Goal: Register for event/course

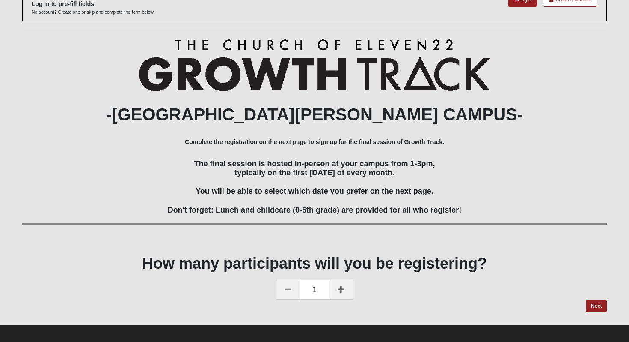
scroll to position [64, 0]
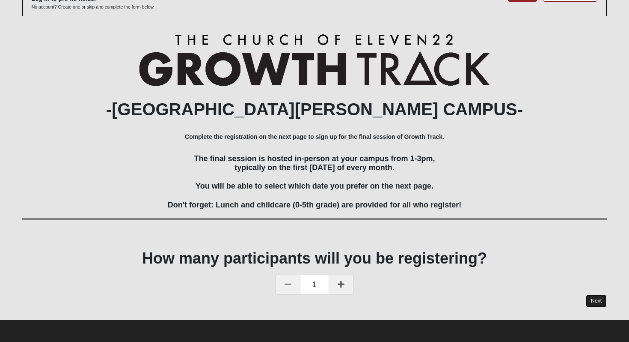
click at [593, 297] on link "Next" at bounding box center [596, 300] width 21 height 12
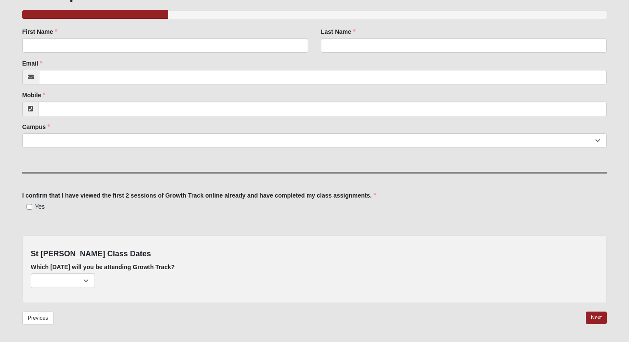
scroll to position [147, 0]
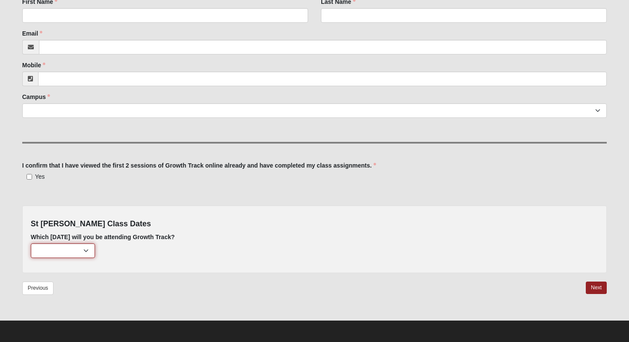
click at [88, 252] on select "[DATE] (13 remaining) [DATE] (53 remaining) [DATE] (58 remaining)" at bounding box center [63, 250] width 64 height 15
click at [29, 175] on input "Yes" at bounding box center [30, 177] width 6 height 6
checkbox input "true"
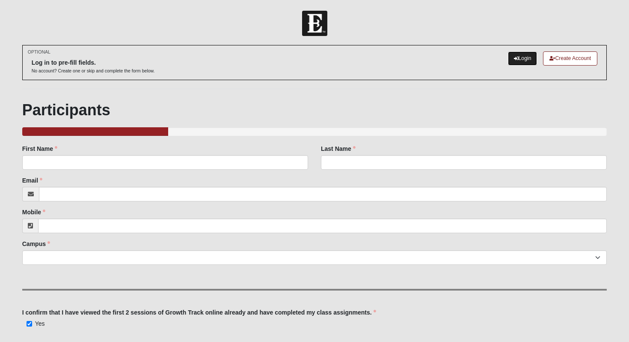
click at [522, 62] on link "Login" at bounding box center [523, 58] width 30 height 14
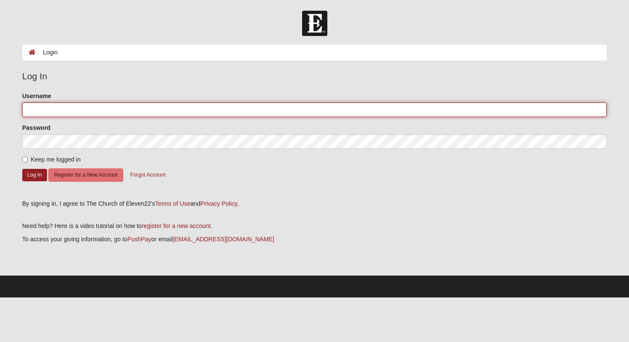
click at [150, 110] on input "Username" at bounding box center [314, 109] width 585 height 15
type input "nickmiller2011@gmail.com"
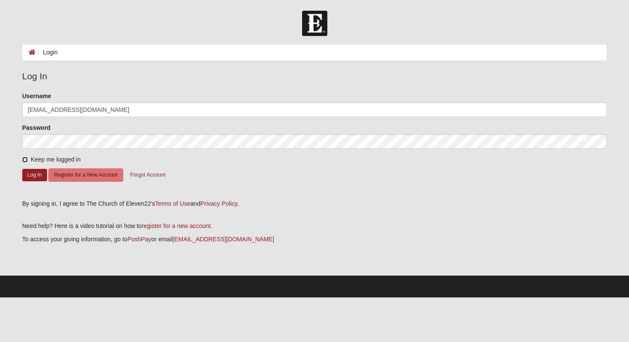
click at [25, 160] on input "Keep me logged in" at bounding box center [25, 160] width 6 height 6
checkbox input "true"
click at [35, 177] on button "Log In" at bounding box center [34, 175] width 25 height 12
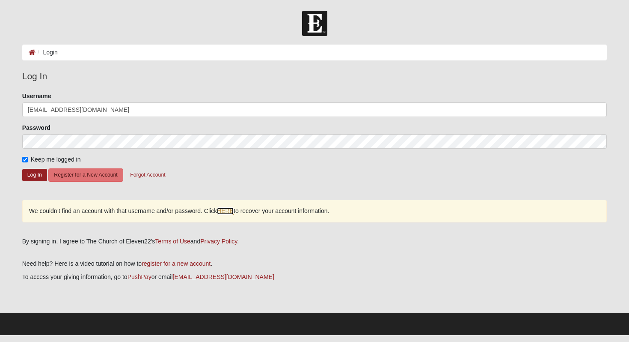
click at [229, 212] on link "HERE" at bounding box center [225, 210] width 17 height 7
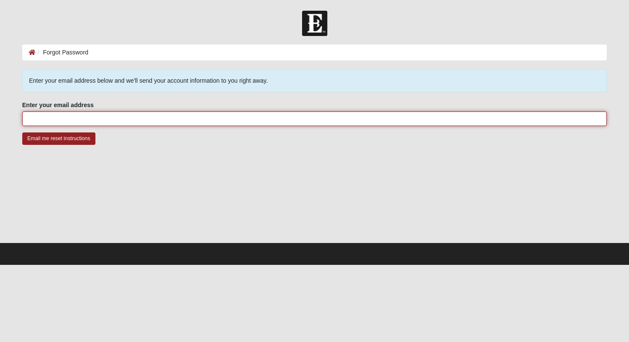
click at [192, 119] on input "Enter your email address" at bounding box center [314, 118] width 585 height 15
type input "[EMAIL_ADDRESS][DOMAIN_NAME]"
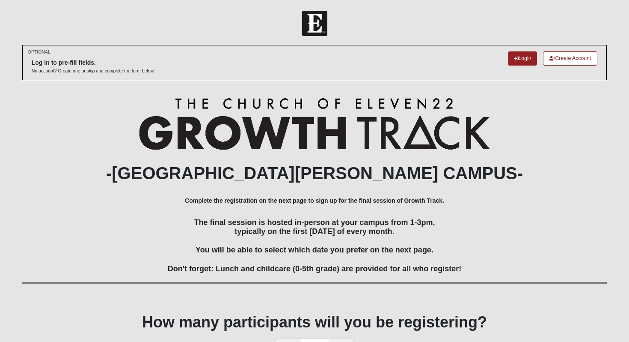
scroll to position [64, 0]
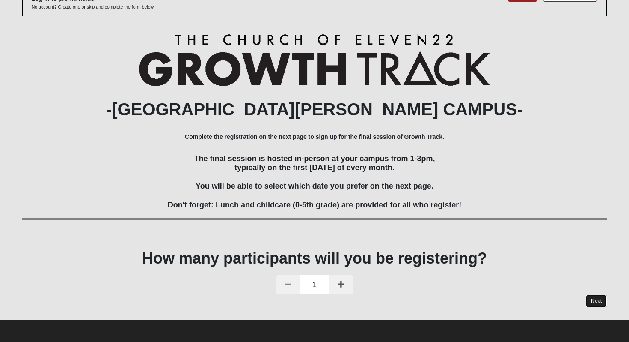
click at [595, 300] on link "Next" at bounding box center [596, 300] width 21 height 12
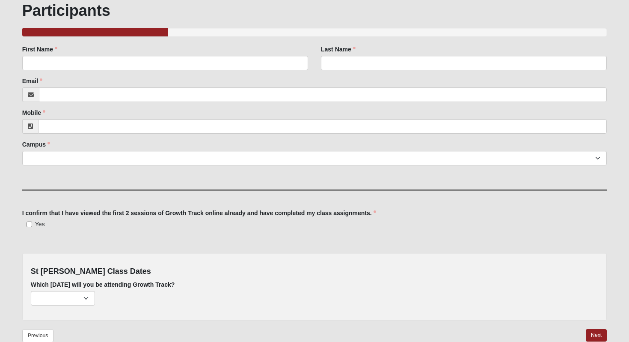
scroll to position [147, 0]
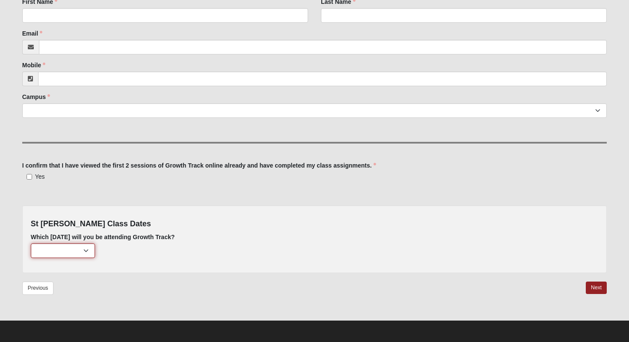
click at [86, 253] on select "[DATE] (13 remaining) [DATE] (53 remaining) [DATE] (58 remaining)" at bounding box center [63, 250] width 64 height 15
